Goal: Navigation & Orientation: Find specific page/section

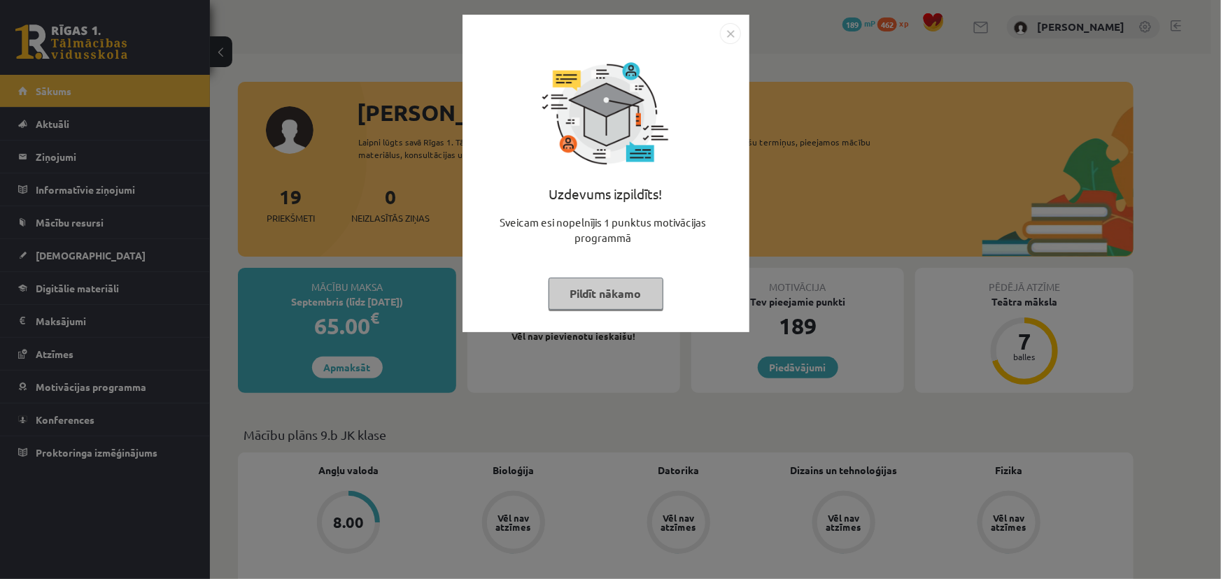
click at [730, 33] on img "Close" at bounding box center [730, 33] width 21 height 21
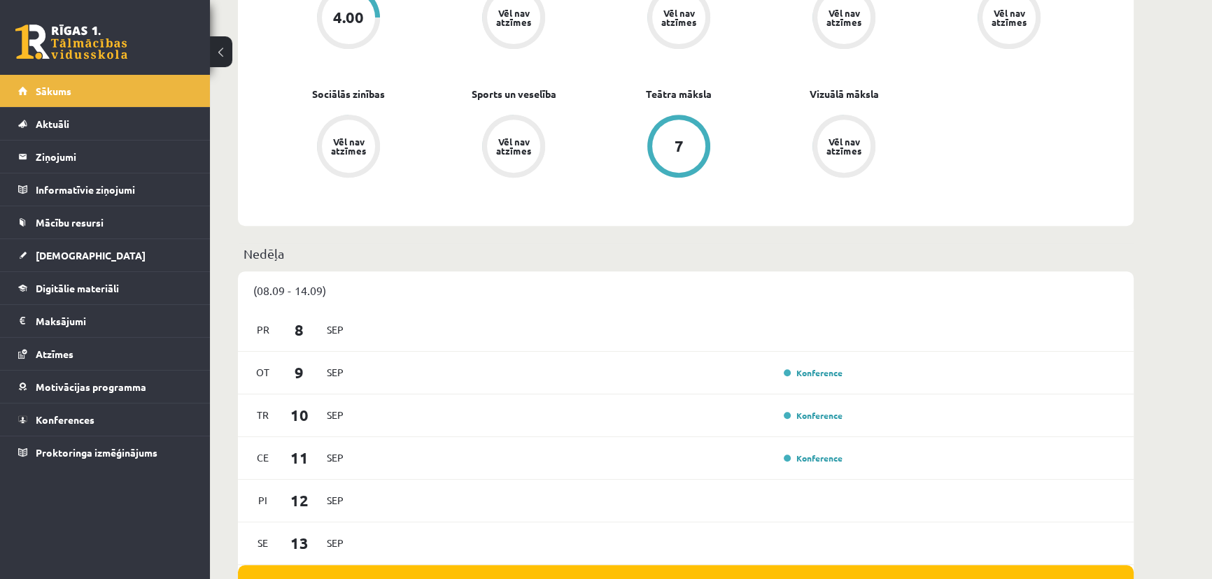
scroll to position [700, 0]
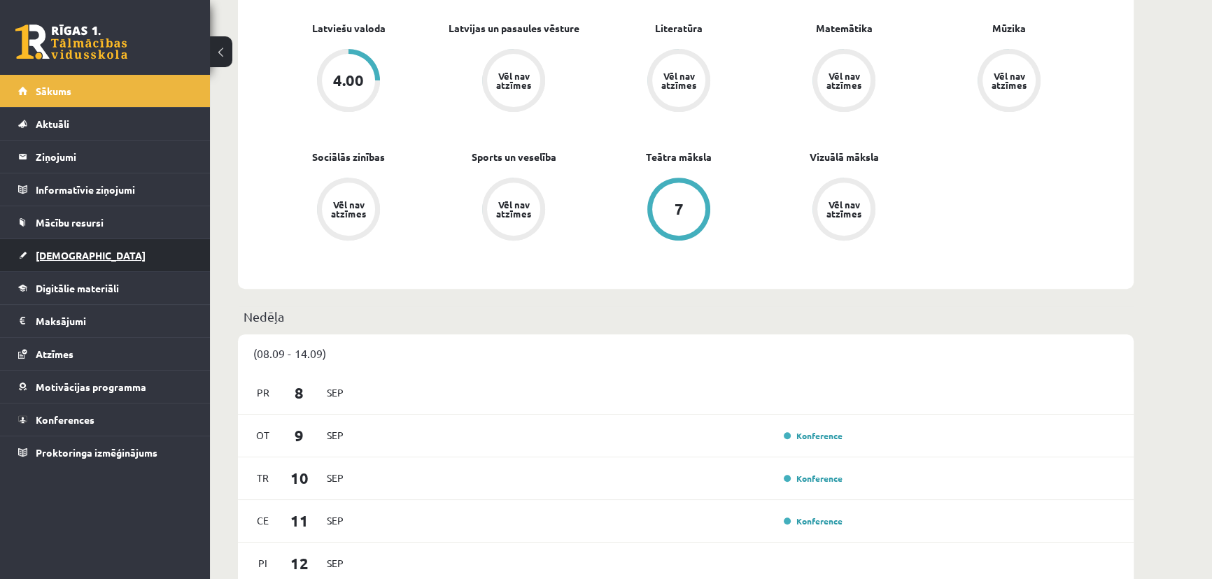
click at [61, 258] on span "[DEMOGRAPHIC_DATA]" at bounding box center [91, 255] width 110 height 13
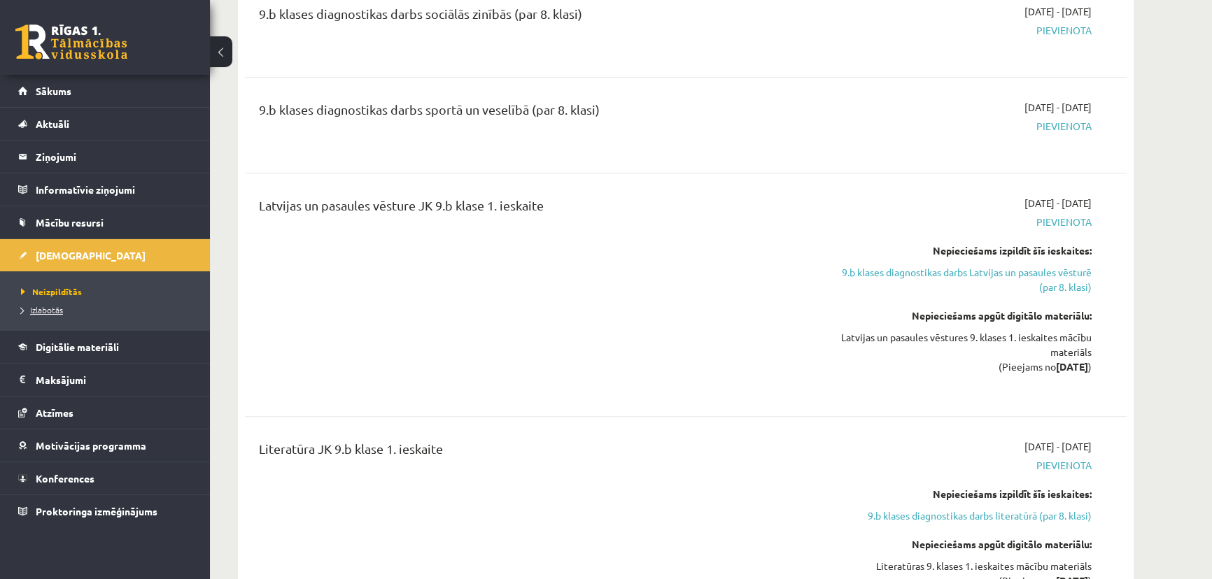
click at [50, 309] on span "Izlabotās" at bounding box center [42, 309] width 42 height 11
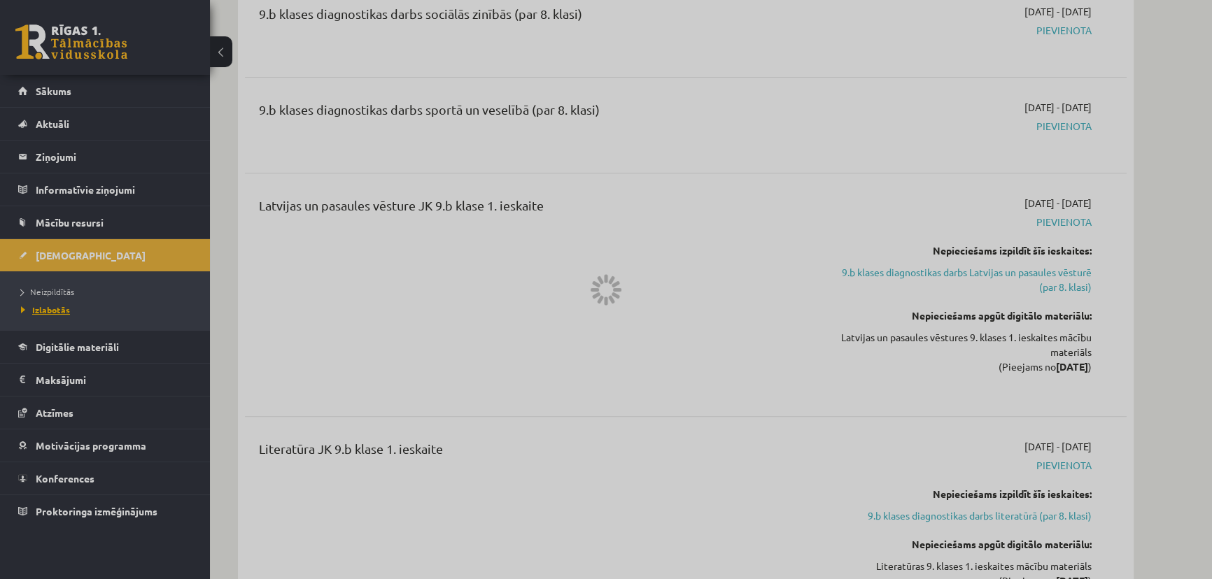
scroll to position [686, 0]
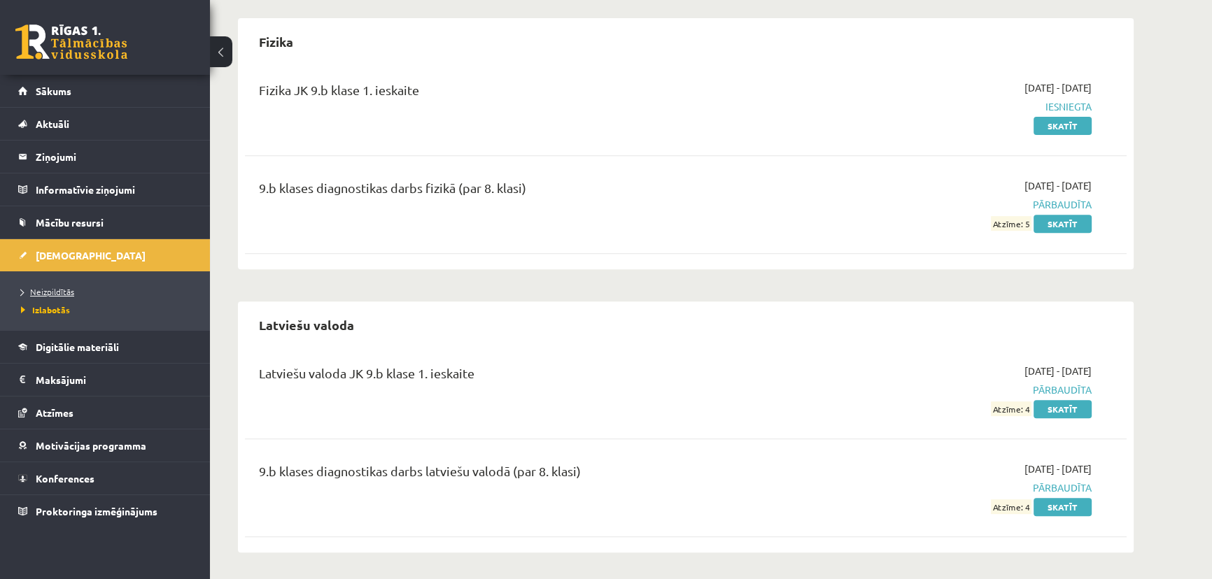
click at [55, 290] on span "Neizpildītās" at bounding box center [47, 291] width 53 height 11
